Goal: Task Accomplishment & Management: Manage account settings

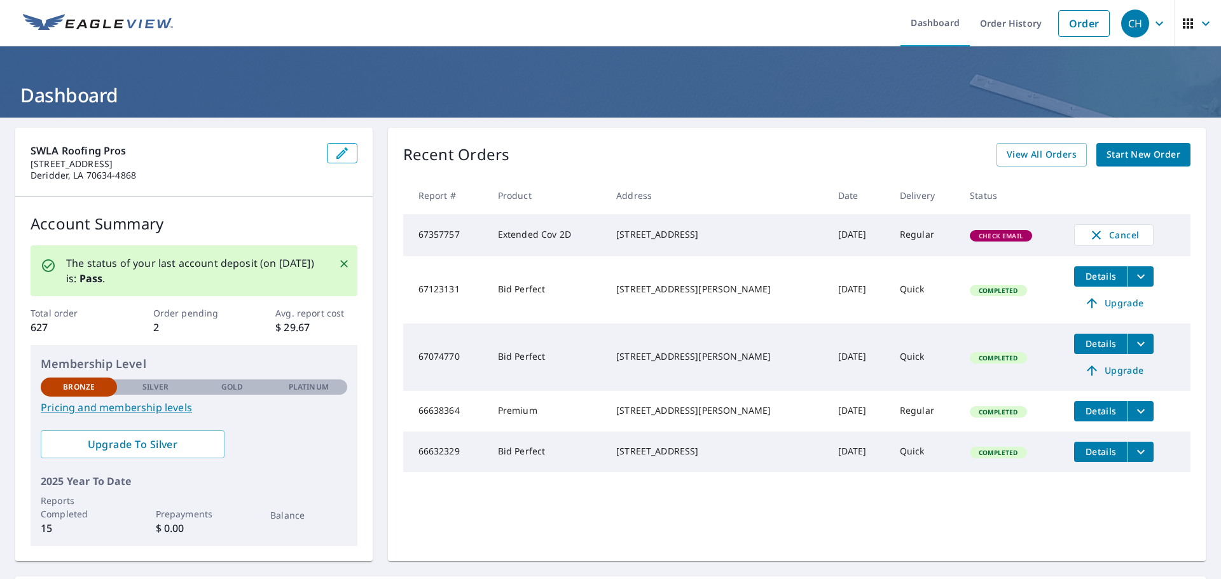
click at [988, 238] on span "Check Email" at bounding box center [1001, 235] width 60 height 9
click at [429, 242] on td "67357757" at bounding box center [445, 235] width 85 height 42
click at [1199, 17] on icon "button" at bounding box center [1205, 23] width 15 height 15
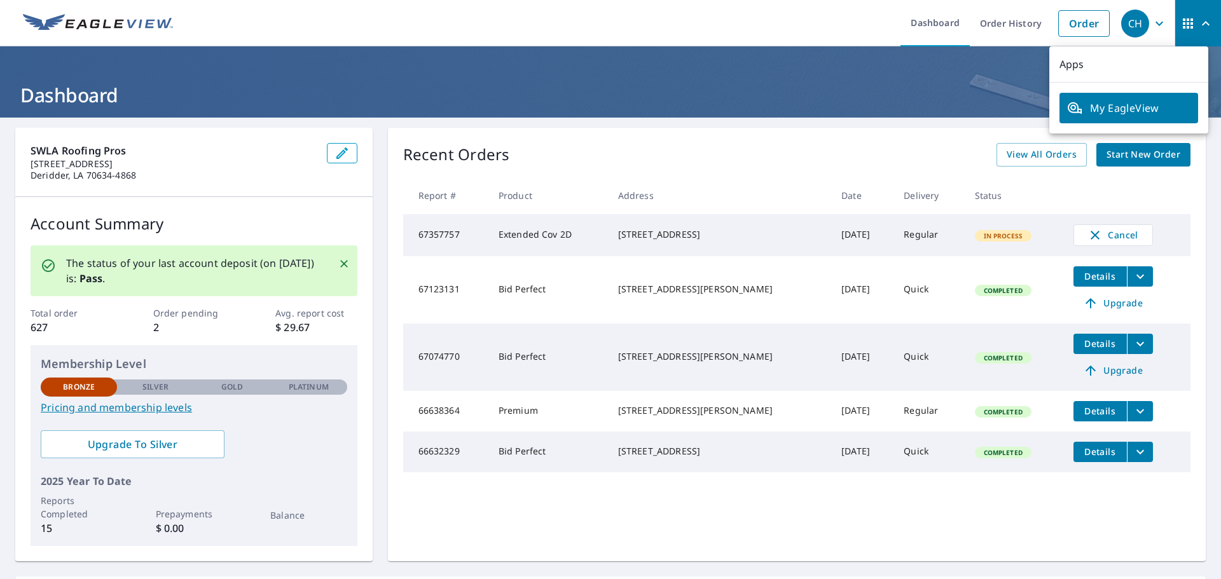
click at [1156, 22] on icon "button" at bounding box center [1160, 23] width 8 height 4
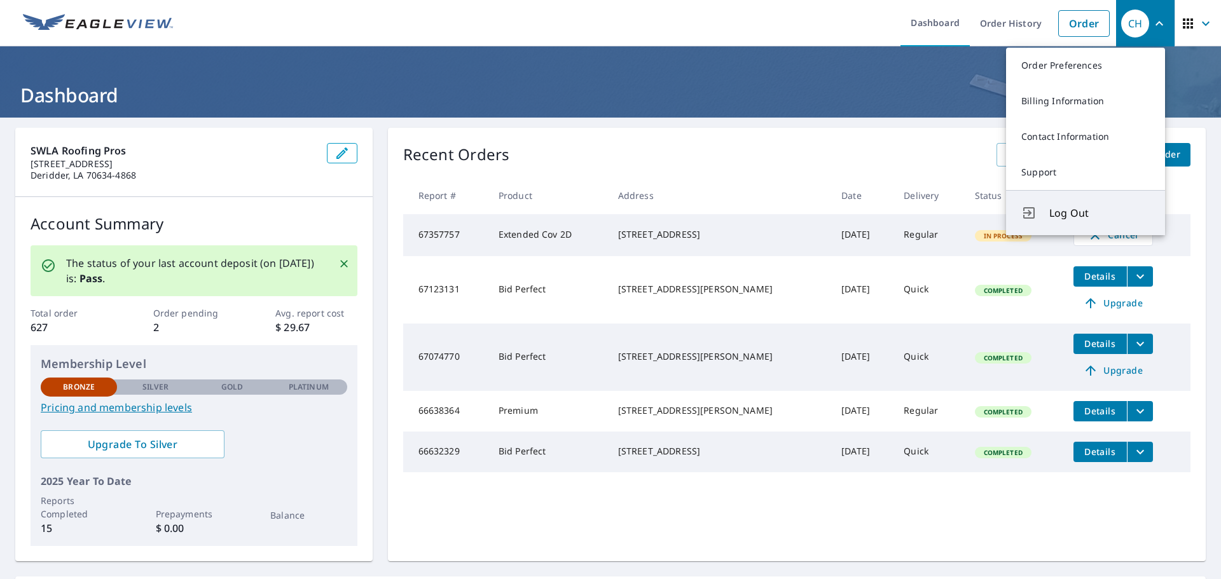
click at [1063, 213] on span "Log Out" at bounding box center [1099, 212] width 100 height 15
